Goal: Transaction & Acquisition: Download file/media

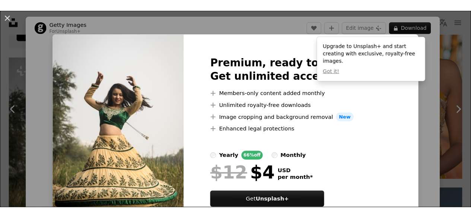
scroll to position [1897, 0]
